Goal: Information Seeking & Learning: Find specific fact

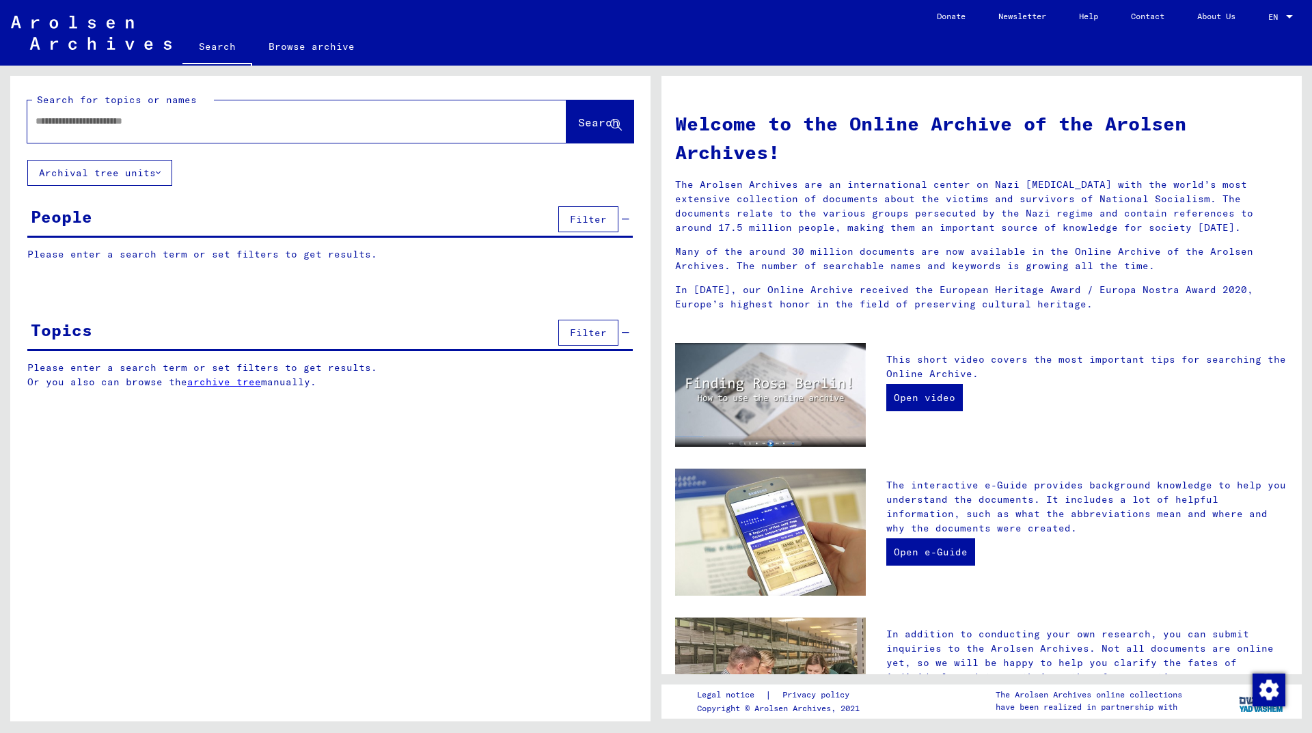
click at [292, 126] on input "text" at bounding box center [281, 121] width 490 height 14
type input "********"
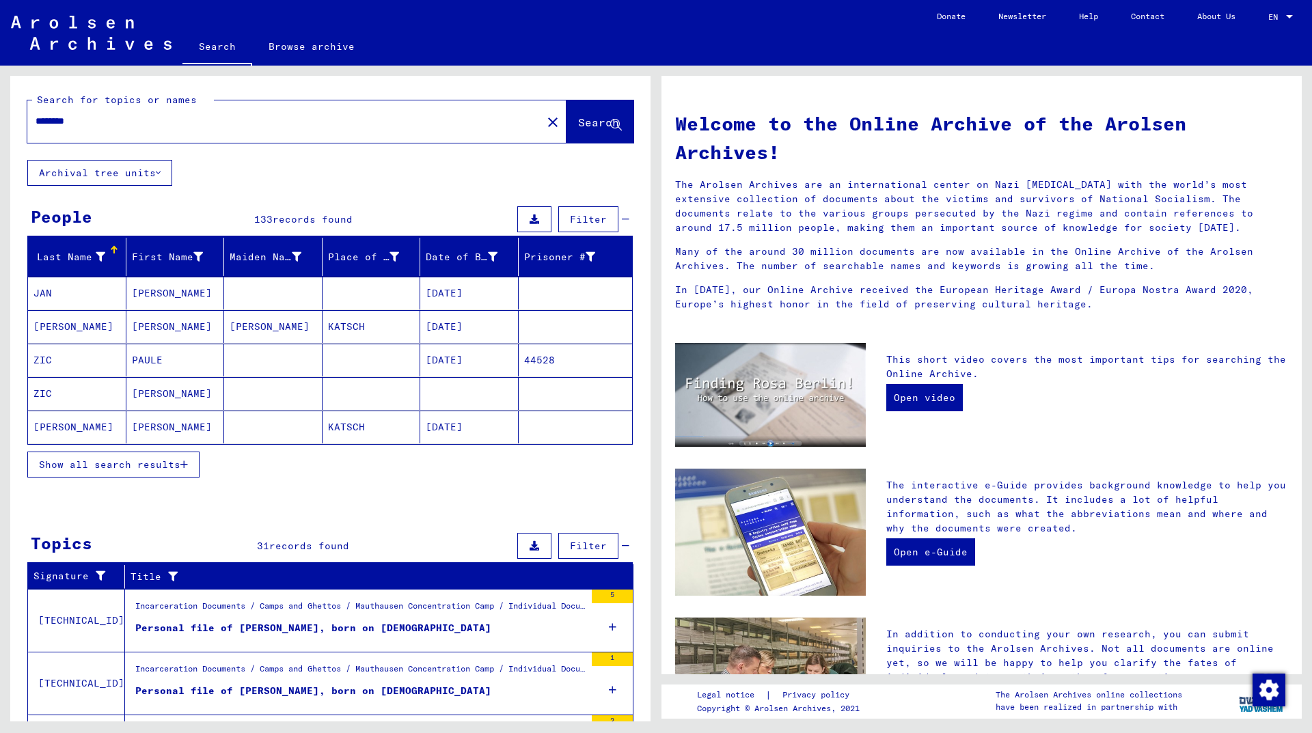
click at [128, 472] on button "Show all search results" at bounding box center [113, 465] width 172 height 26
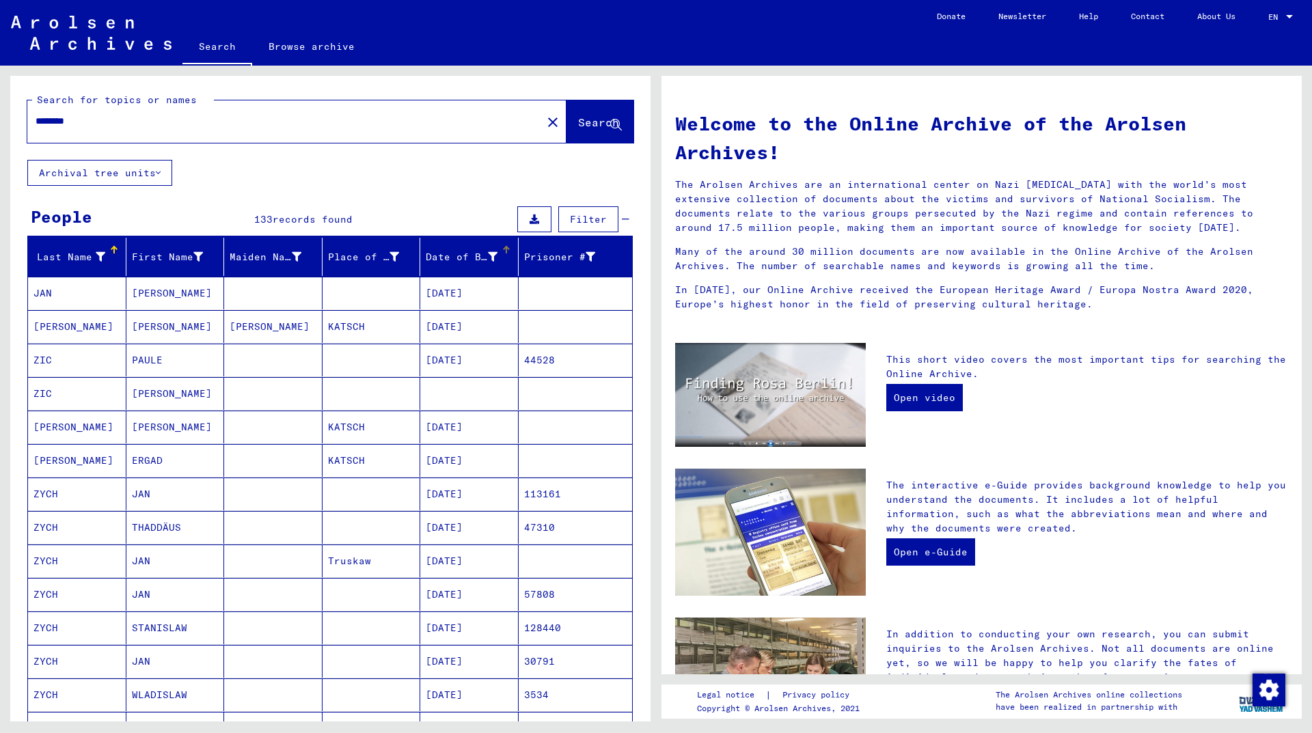
click at [445, 256] on div "Date of Birth" at bounding box center [462, 257] width 72 height 14
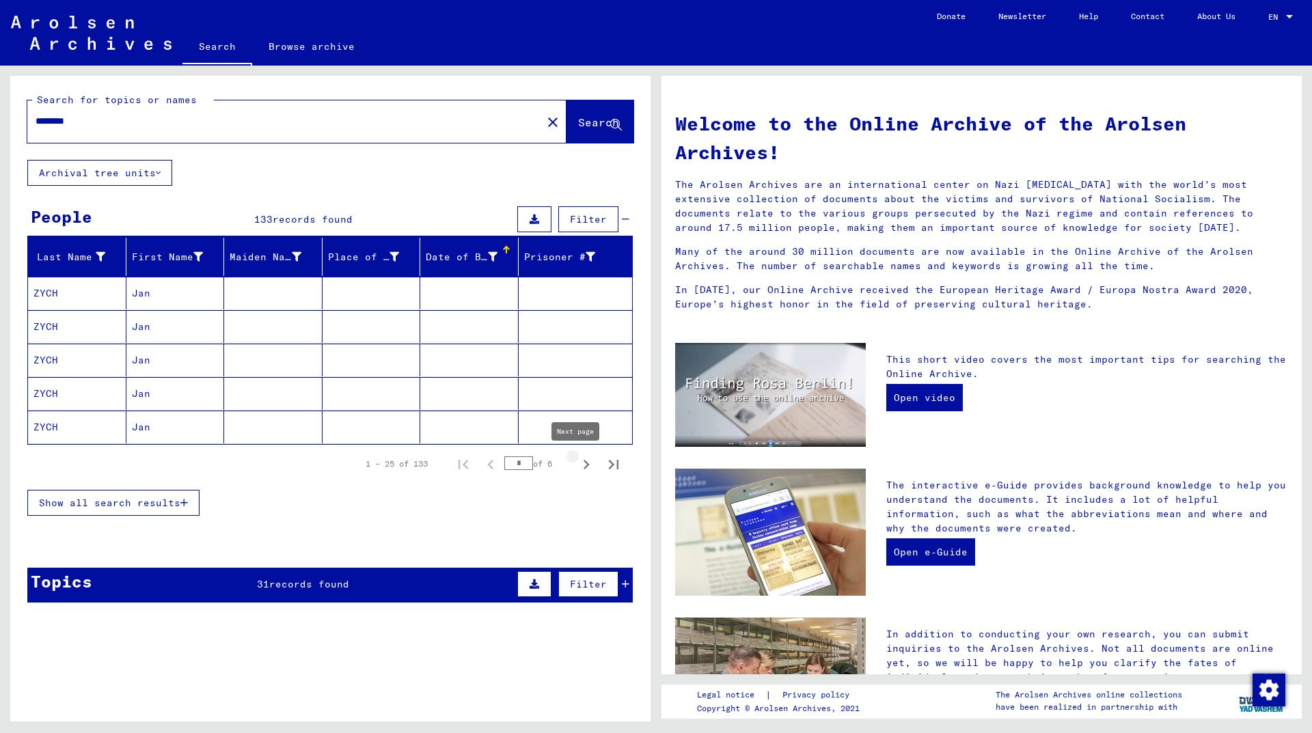
click at [583, 462] on icon "Next page" at bounding box center [586, 465] width 6 height 10
type input "*"
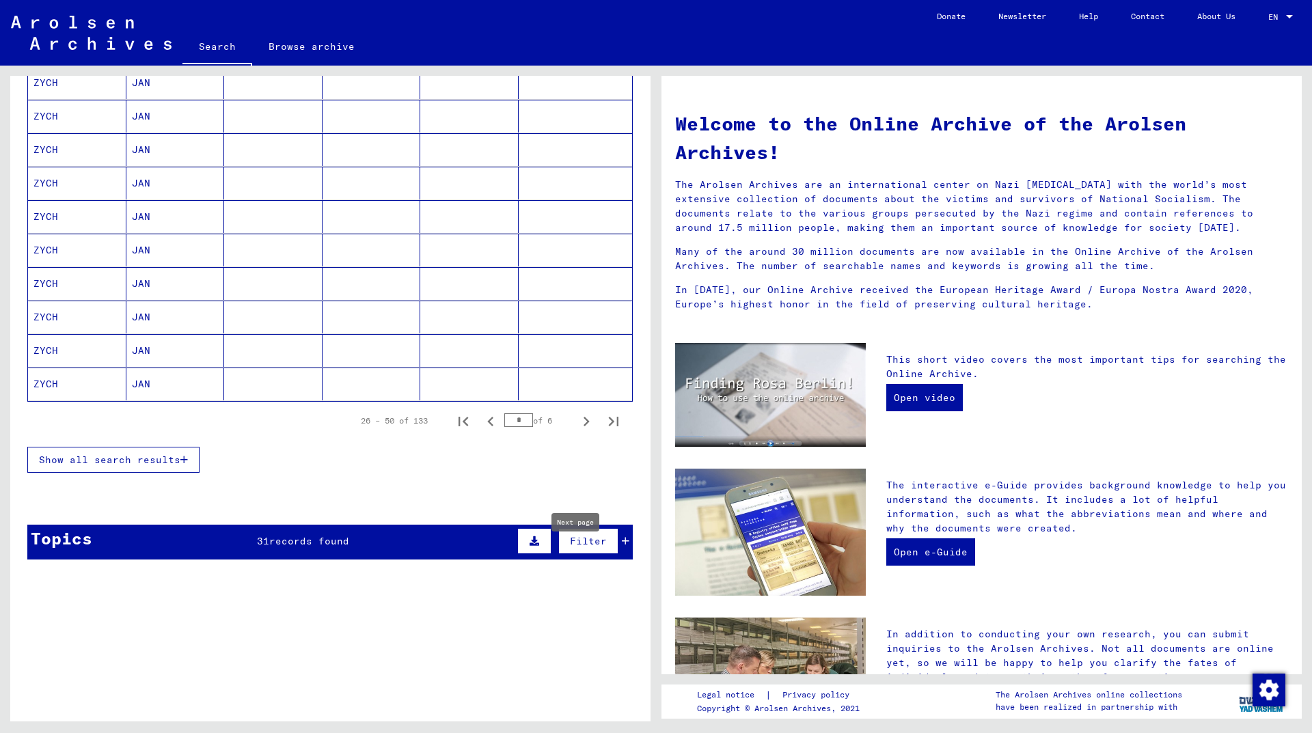
scroll to position [765, 0]
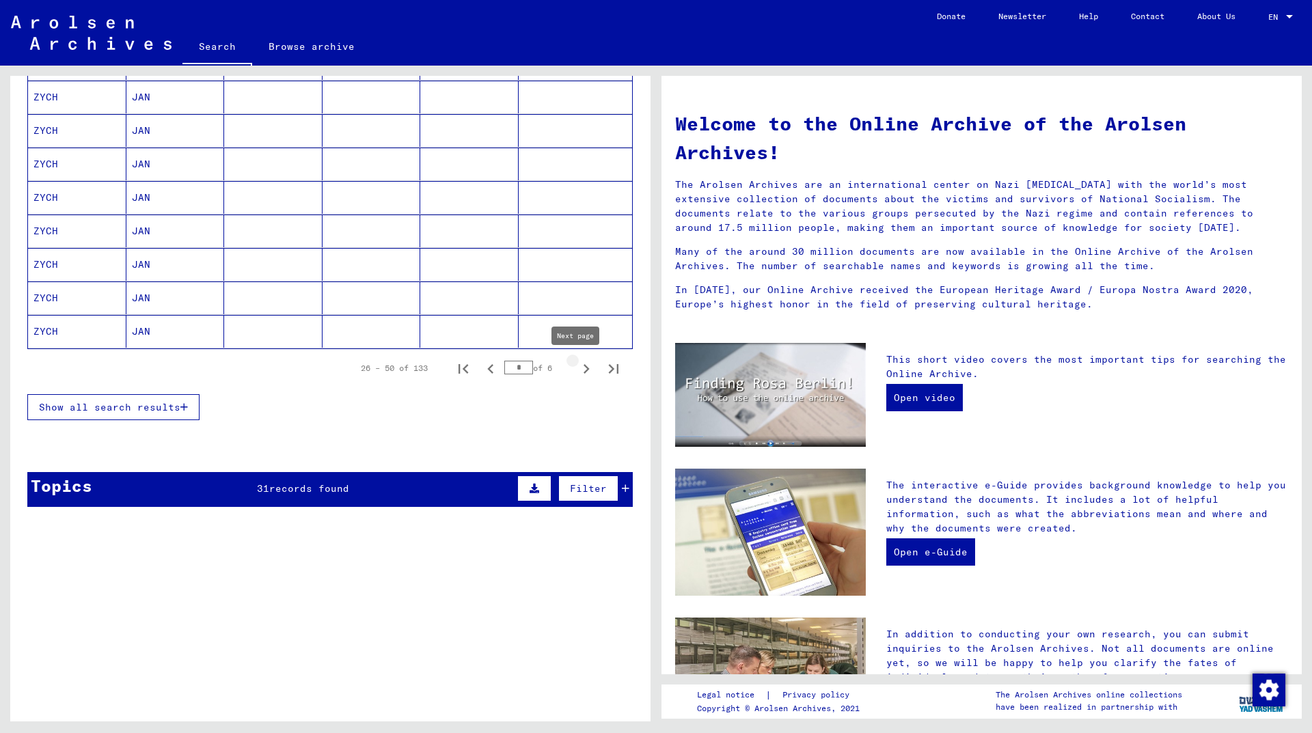
click at [577, 370] on icon "Next page" at bounding box center [586, 368] width 19 height 19
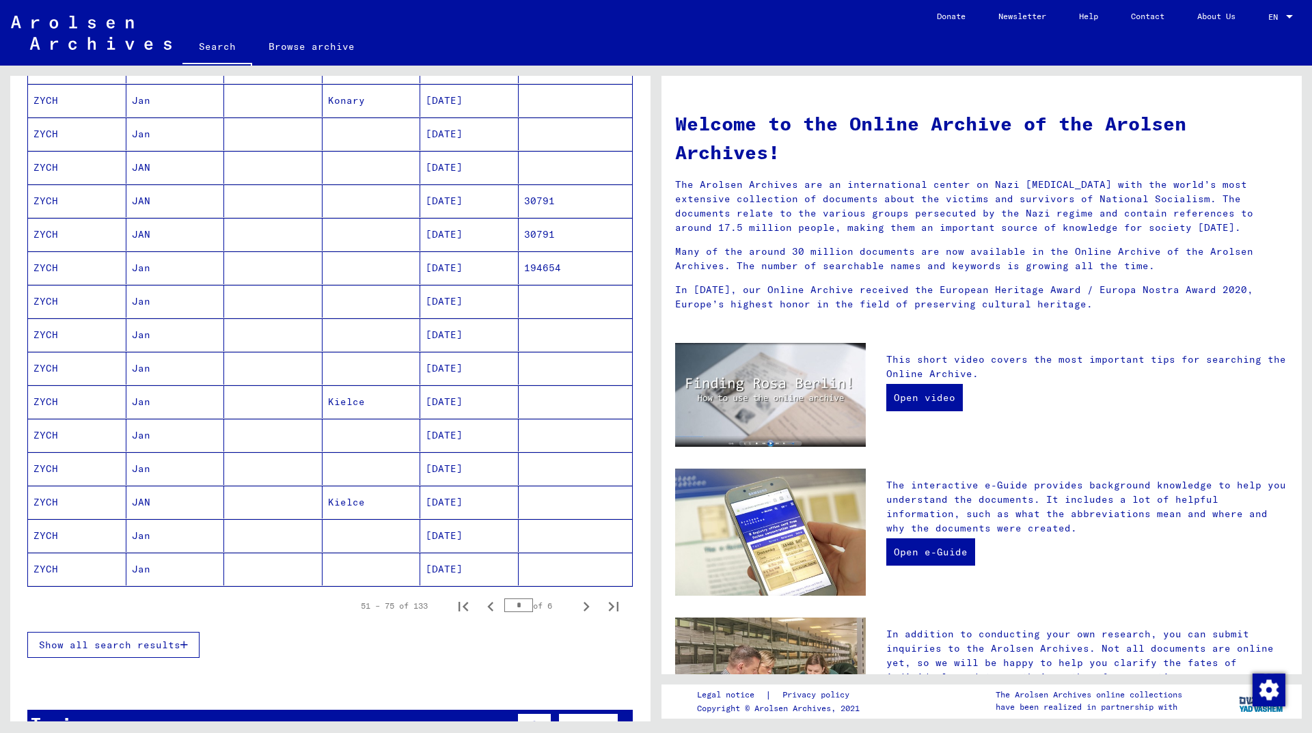
scroll to position [541, 0]
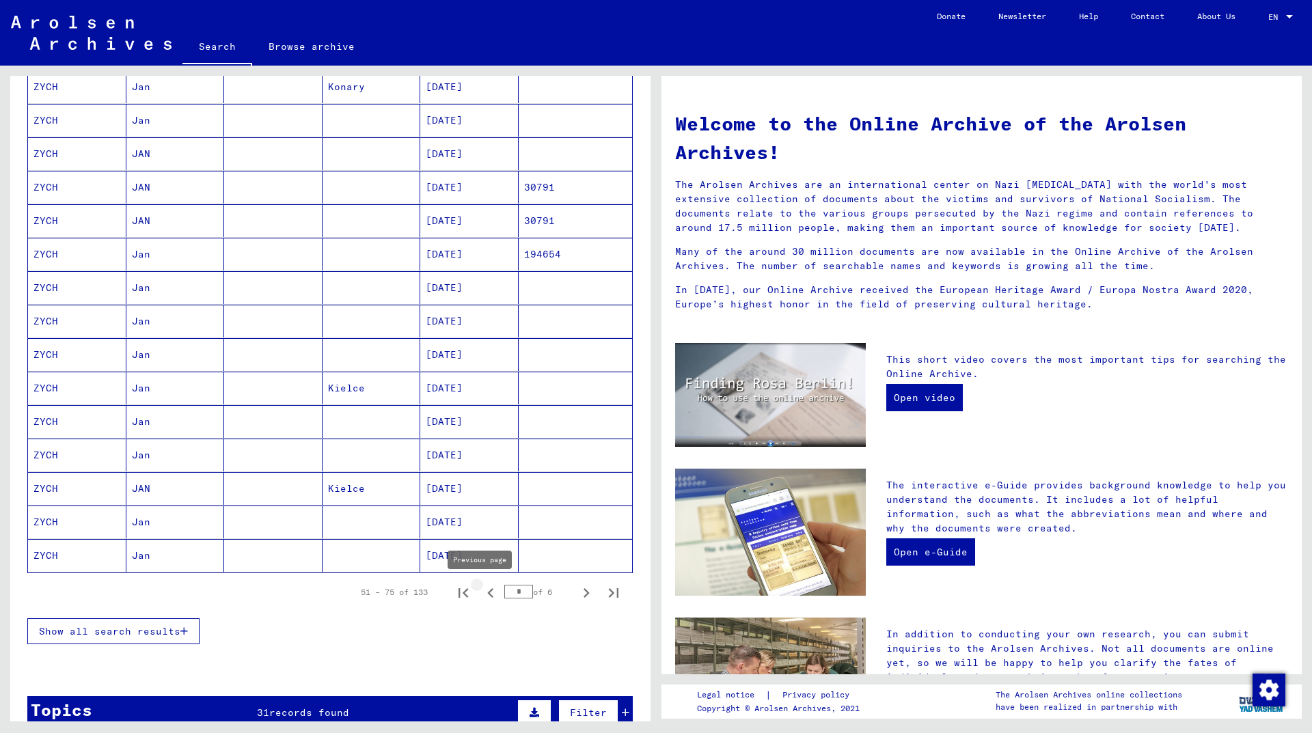
click at [487, 591] on icon "Previous page" at bounding box center [490, 593] width 6 height 10
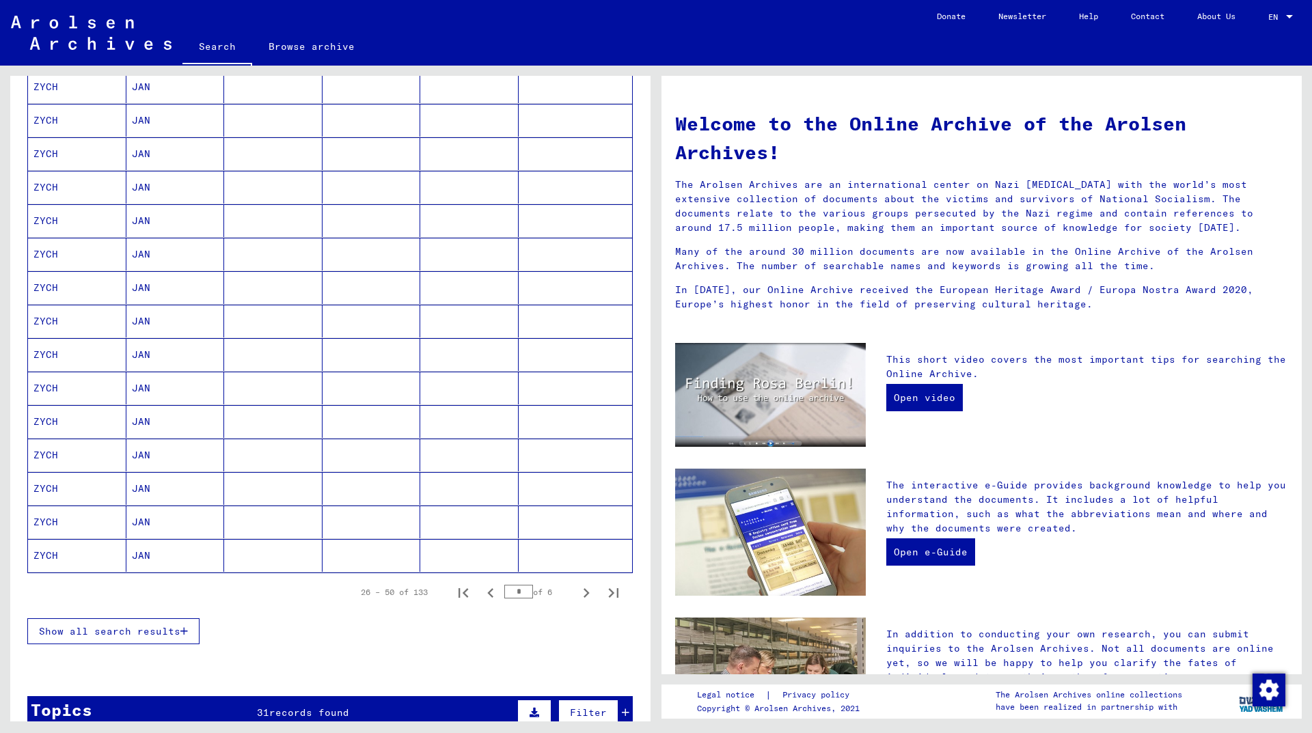
click at [55, 421] on mat-cell "ZYCH" at bounding box center [77, 421] width 98 height 33
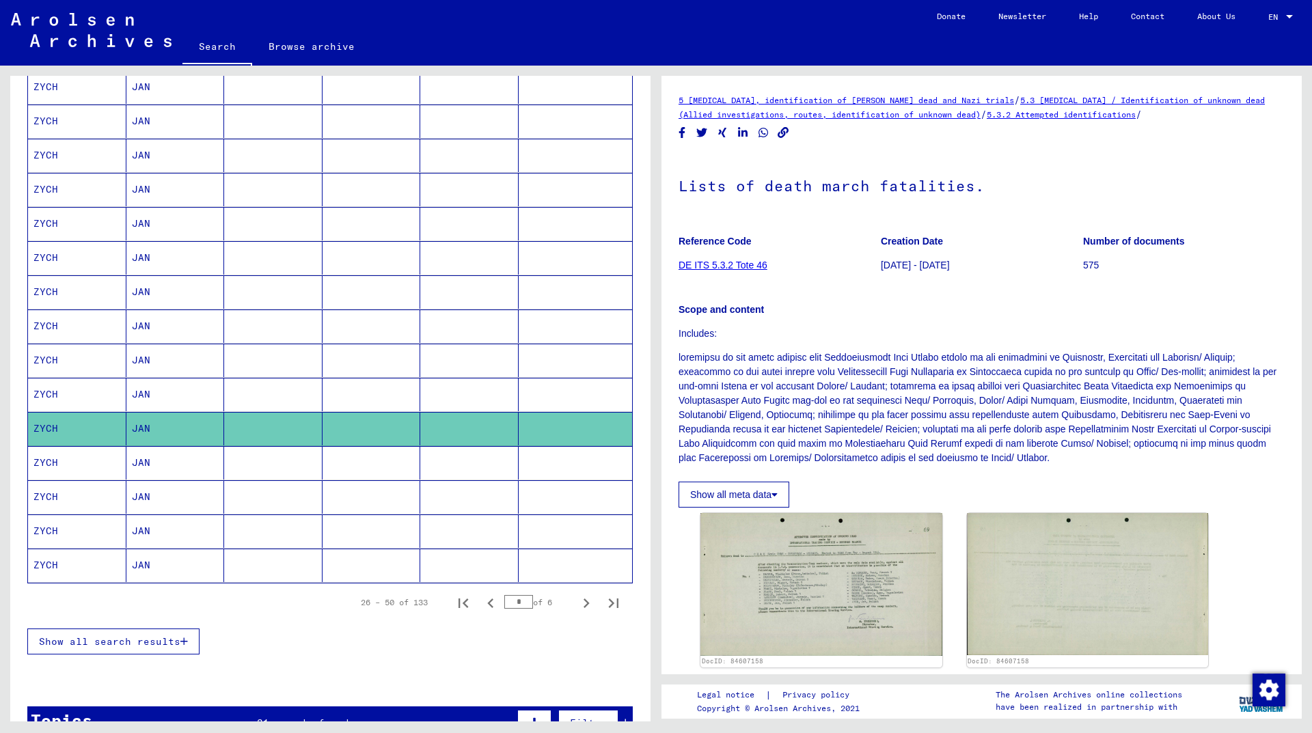
click at [66, 503] on mat-cell "ZYCH" at bounding box center [77, 496] width 98 height 33
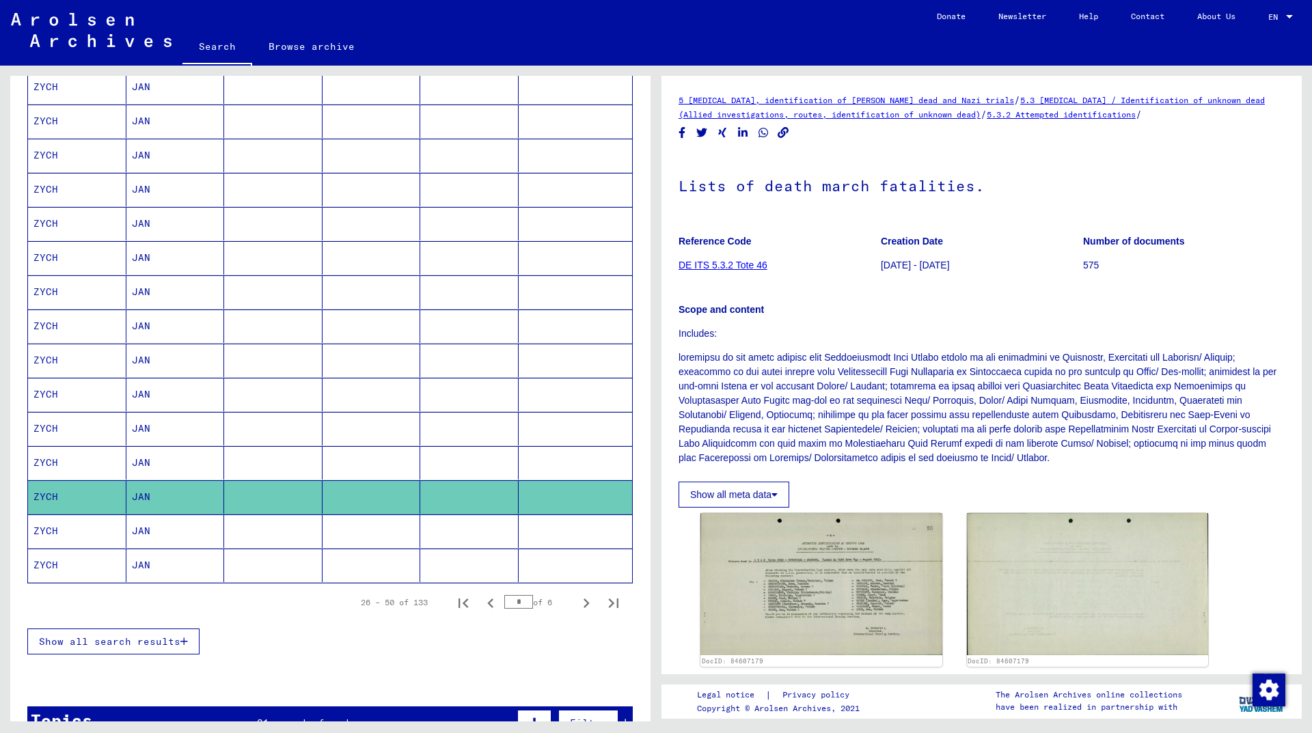
click at [57, 536] on mat-cell "ZYCH" at bounding box center [77, 530] width 98 height 33
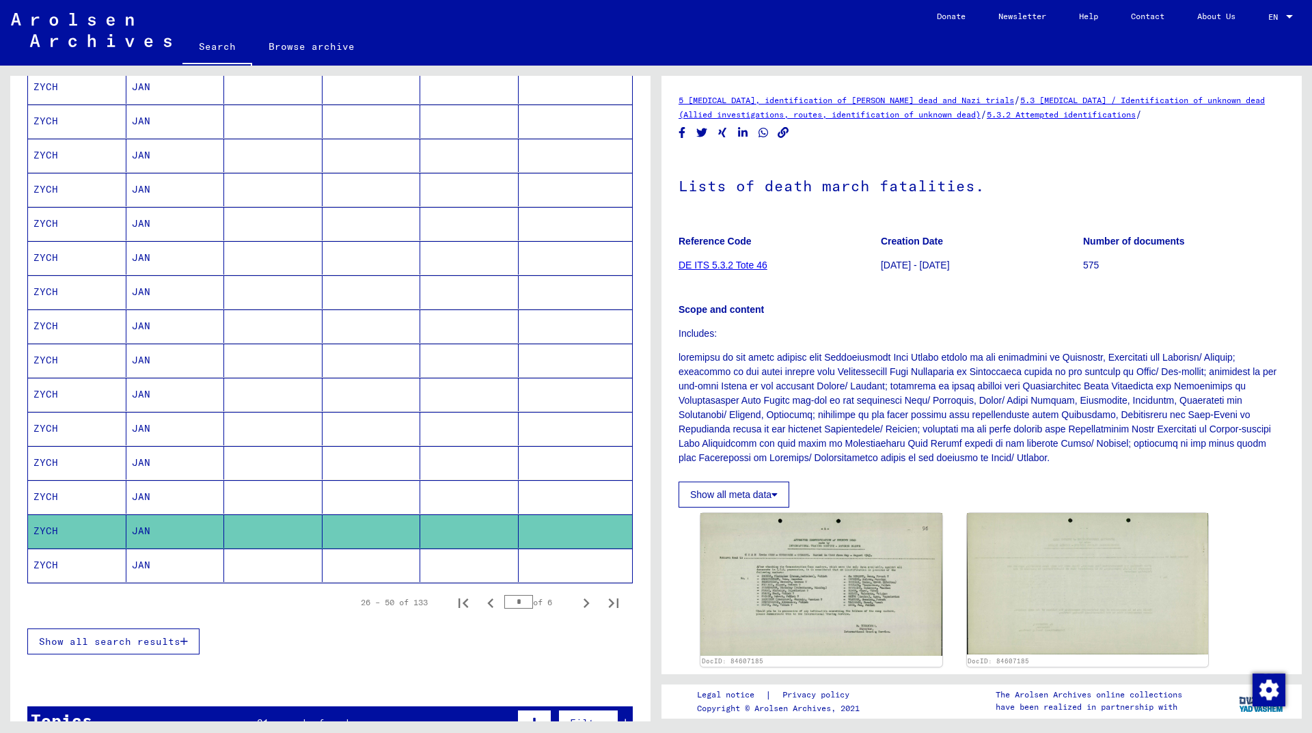
click at [52, 564] on mat-cell "ZYCH" at bounding box center [77, 565] width 98 height 33
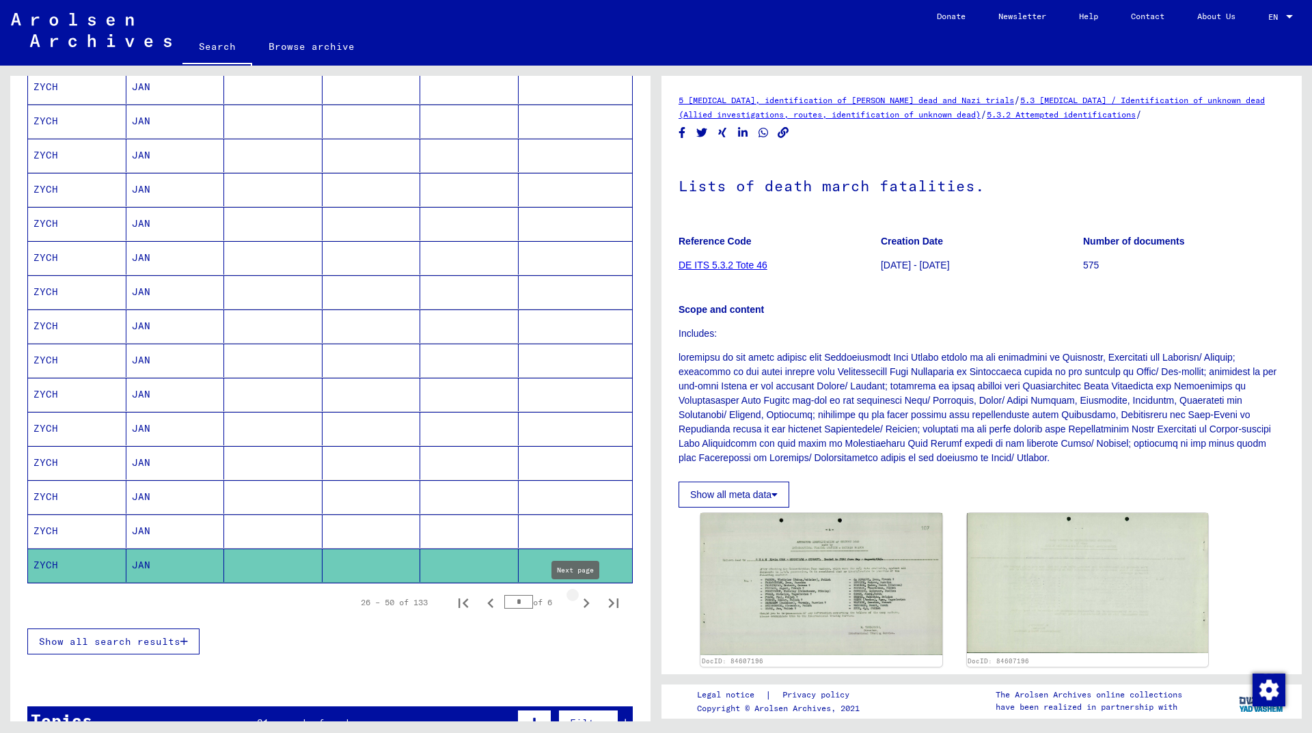
click at [579, 600] on icon "Next page" at bounding box center [586, 603] width 19 height 19
type input "*"
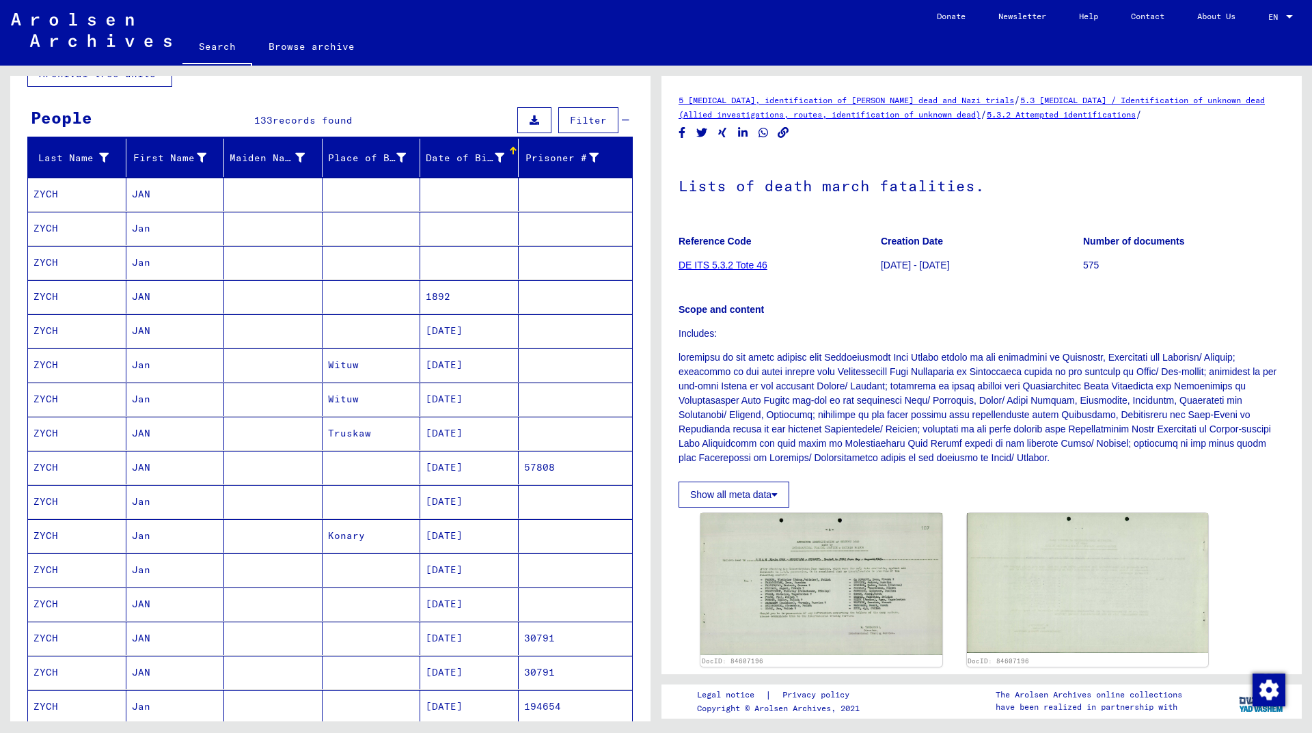
scroll to position [96, 0]
